Goal: Complete application form

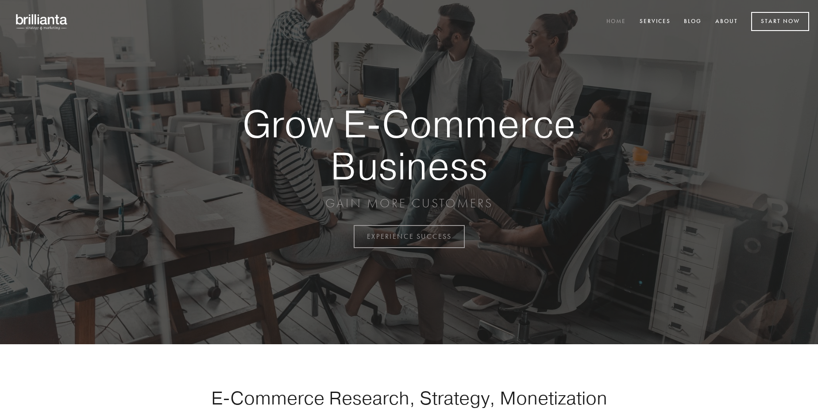
scroll to position [2320, 0]
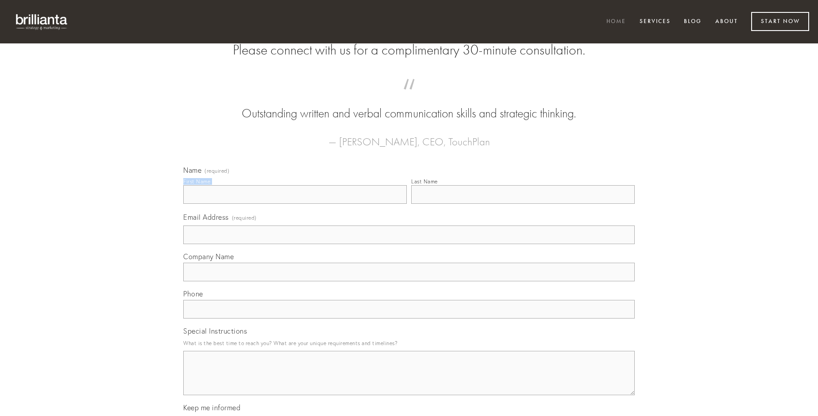
type input "[PERSON_NAME]"
click at [523, 204] on input "Last Name" at bounding box center [522, 194] width 223 height 19
type input "[PERSON_NAME]"
click at [409, 244] on input "Email Address (required)" at bounding box center [408, 234] width 451 height 19
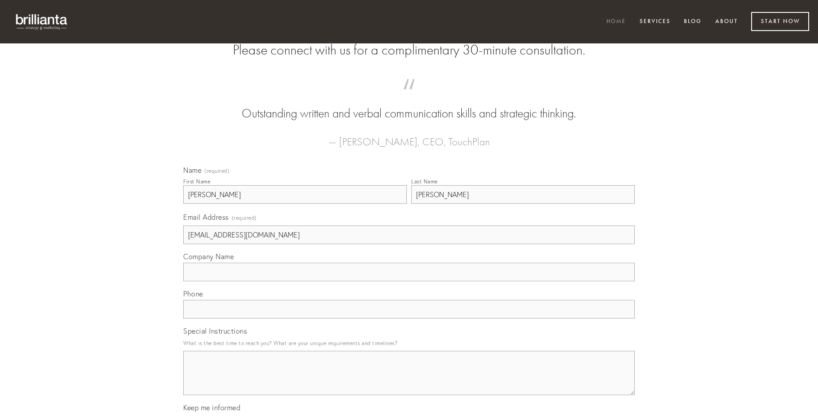
type input "[EMAIL_ADDRESS][DOMAIN_NAME]"
click at [409, 281] on input "Company Name" at bounding box center [408, 271] width 451 height 19
type input "vespillo"
click at [409, 318] on input "text" at bounding box center [408, 309] width 451 height 19
click at [409, 381] on textarea "Special Instructions" at bounding box center [408, 373] width 451 height 44
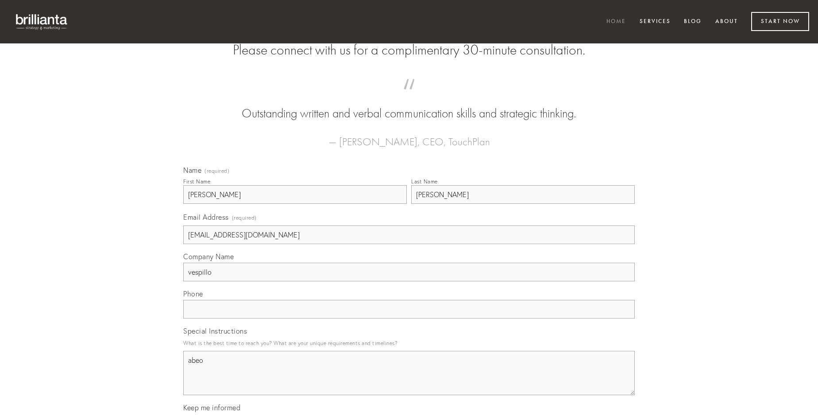
type textarea "abeo"
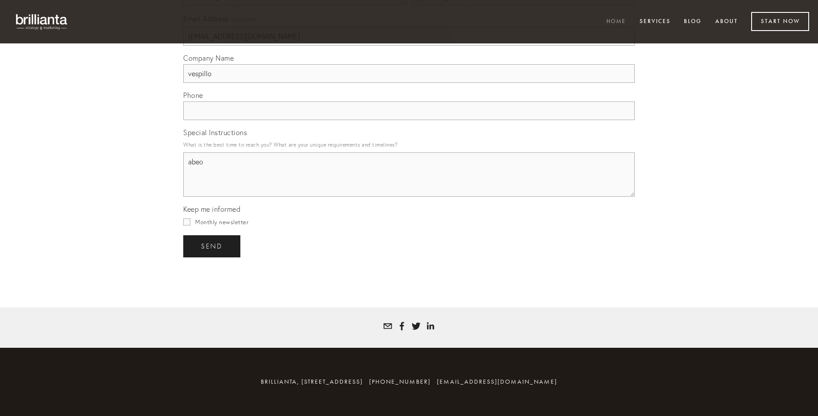
click at [212, 246] on span "send" at bounding box center [212, 246] width 22 height 8
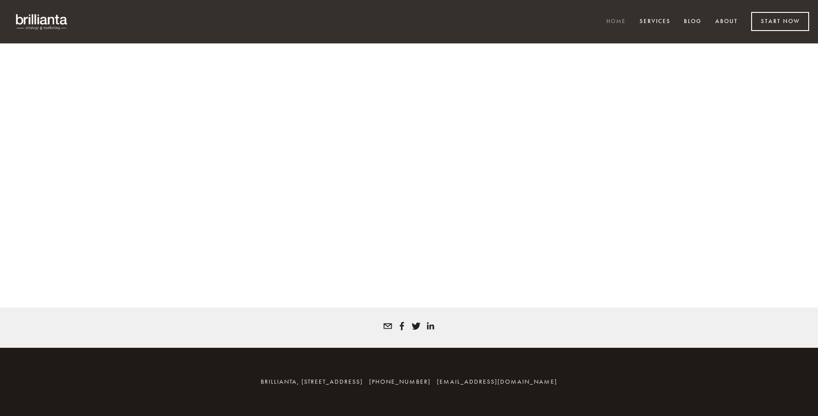
scroll to position [2308, 0]
